Goal: Transaction & Acquisition: Download file/media

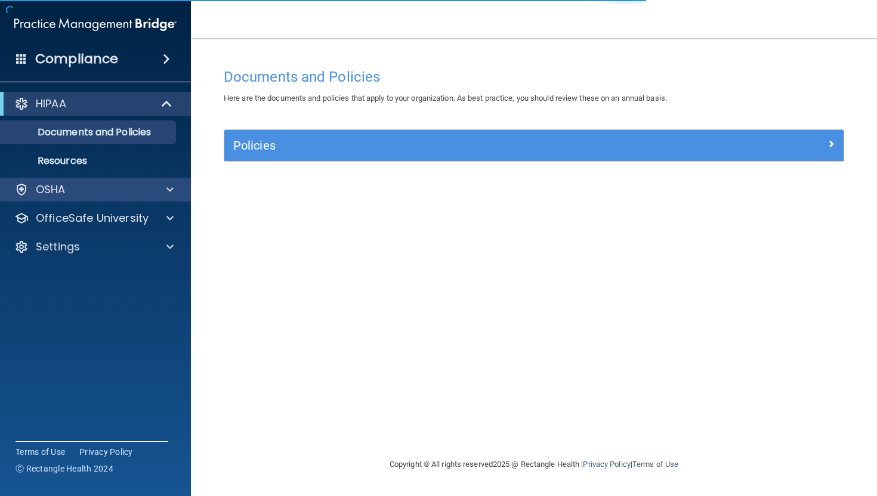
click at [154, 197] on div "OSHA" at bounding box center [95, 190] width 191 height 24
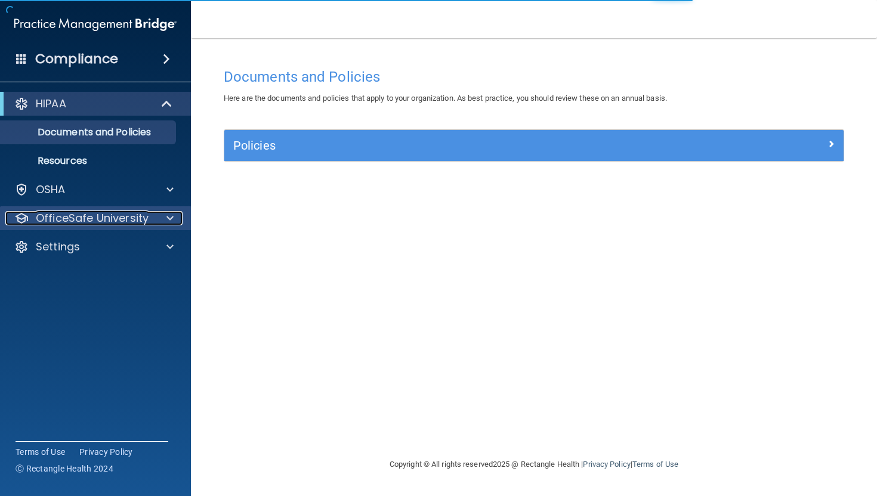
click at [150, 217] on div "OfficeSafe University" at bounding box center [79, 218] width 148 height 14
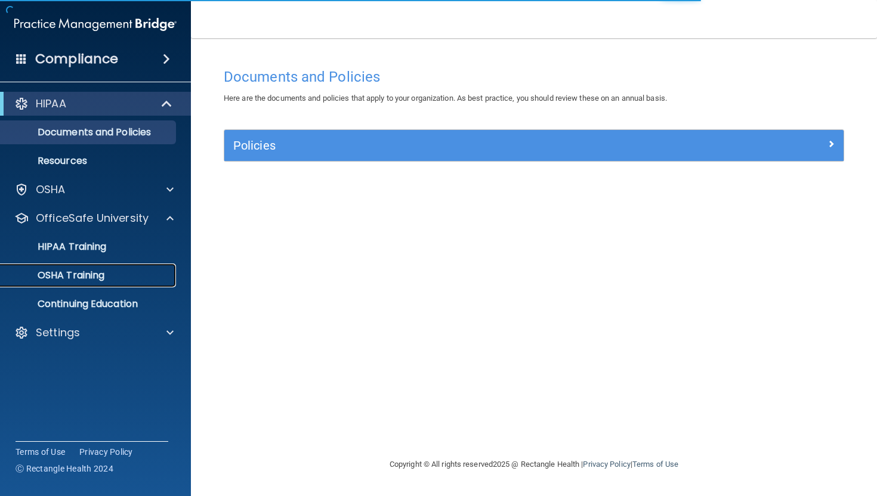
click at [95, 270] on p "OSHA Training" at bounding box center [56, 276] width 97 height 12
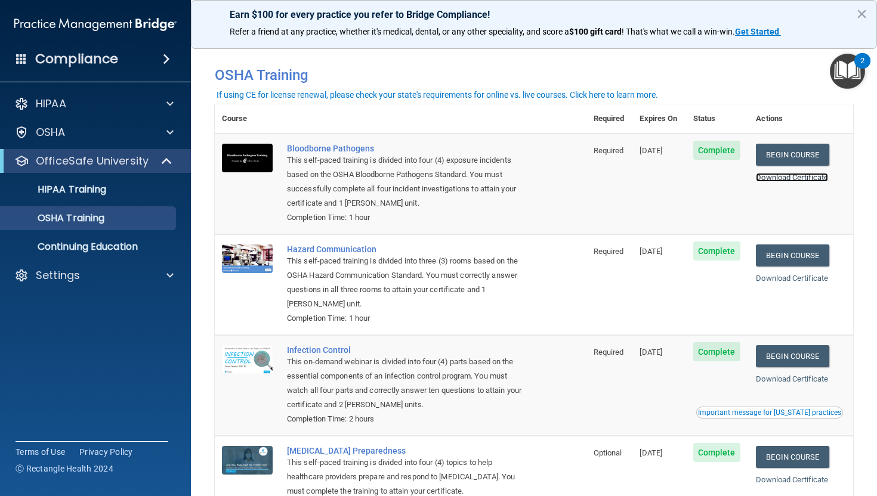
click at [785, 175] on link "Download Certificate" at bounding box center [792, 177] width 72 height 9
click at [775, 277] on link "Download Certificate" at bounding box center [792, 278] width 72 height 9
click at [779, 378] on link "Download Certificate" at bounding box center [792, 379] width 72 height 9
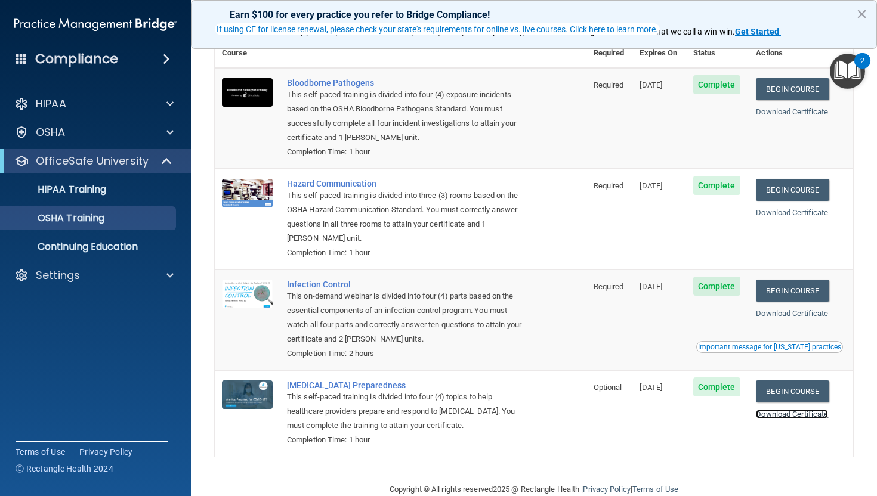
click at [769, 413] on link "Download Certificate" at bounding box center [792, 414] width 72 height 9
